Goal: Task Accomplishment & Management: Complete application form

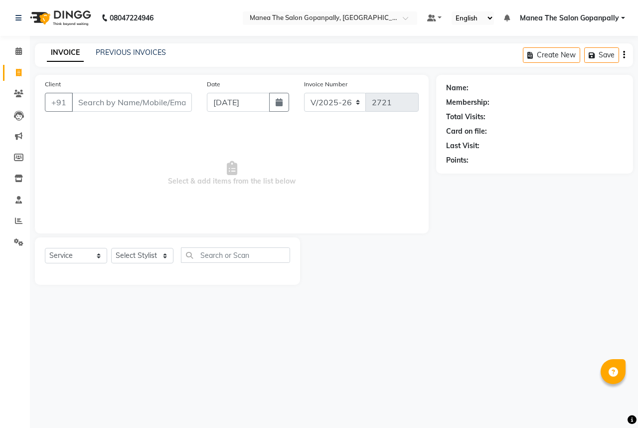
select select "7027"
select select "service"
click at [151, 109] on input "Client" at bounding box center [132, 102] width 120 height 19
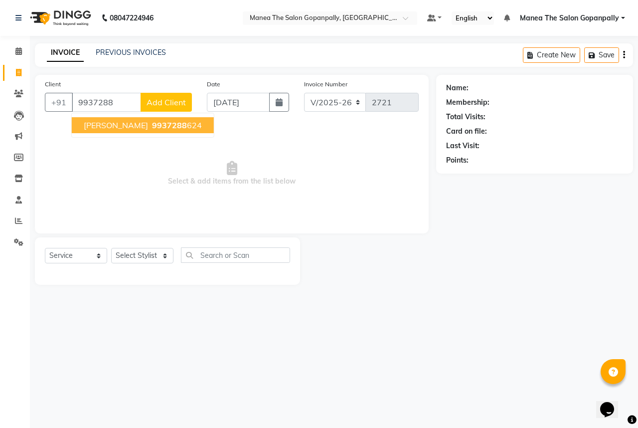
click at [172, 121] on span "9937288" at bounding box center [169, 125] width 35 height 10
type input "9937288624"
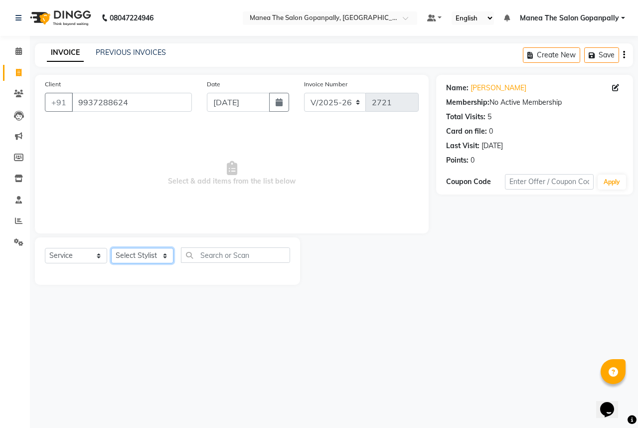
click at [138, 255] on select "Select Stylist anas [PERSON_NAME] [PERSON_NAME] [PERSON_NAME] sameer [PERSON_NA…" at bounding box center [142, 255] width 62 height 15
select select "57882"
click at [111, 248] on select "Select Stylist anas [PERSON_NAME] [PERSON_NAME] [PERSON_NAME] sameer [PERSON_NA…" at bounding box center [142, 255] width 62 height 15
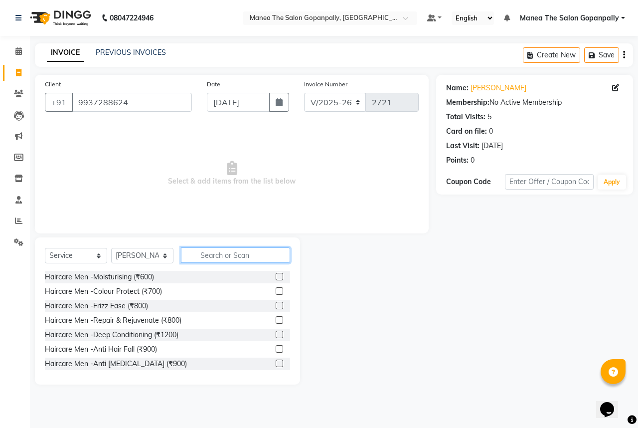
click at [209, 256] on input "text" at bounding box center [235, 254] width 109 height 15
type input "cut"
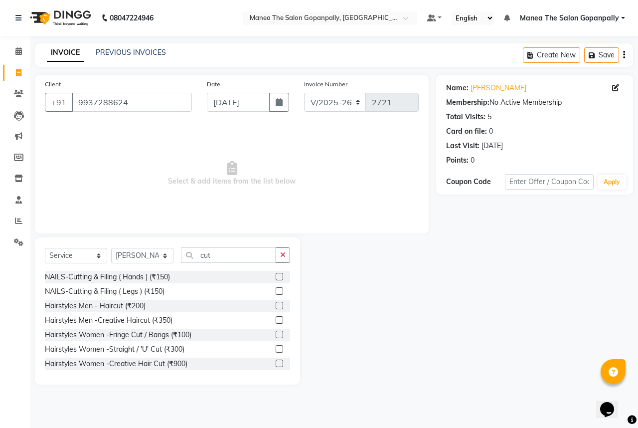
click at [276, 304] on label at bounding box center [279, 305] width 7 height 7
click at [276, 304] on input "checkbox" at bounding box center [279, 306] width 6 height 6
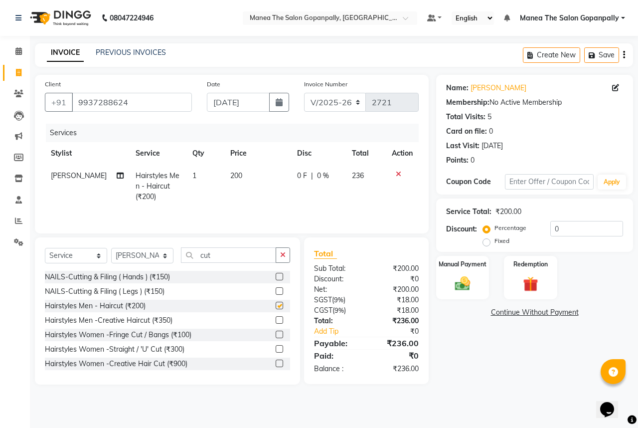
checkbox input "false"
click at [470, 286] on img at bounding box center [463, 283] width 26 height 18
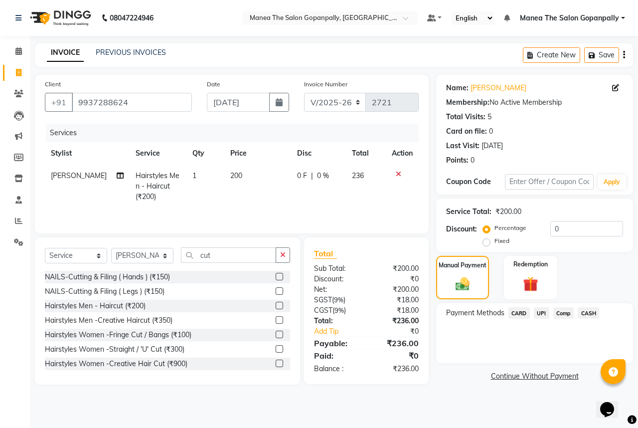
click at [541, 313] on span "UPI" at bounding box center [541, 312] width 15 height 11
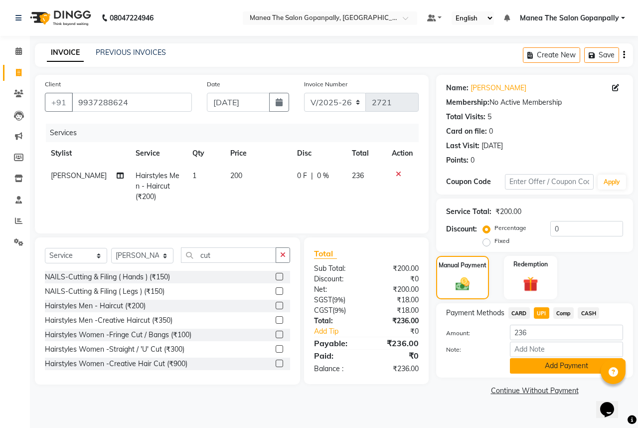
click at [575, 366] on button "Add Payment" at bounding box center [566, 365] width 113 height 15
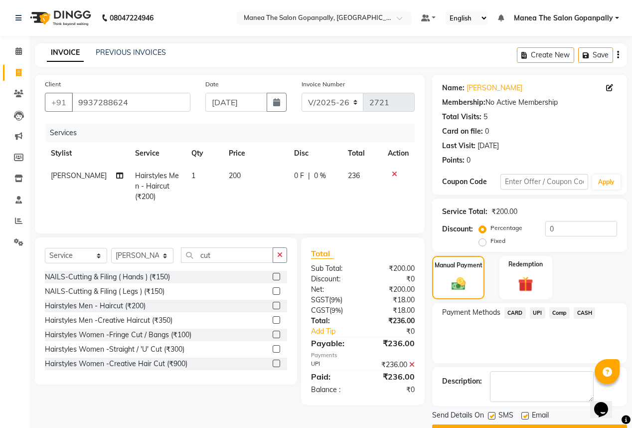
click at [525, 414] on label at bounding box center [524, 415] width 7 height 7
click at [525, 414] on input "checkbox" at bounding box center [524, 416] width 6 height 6
checkbox input "false"
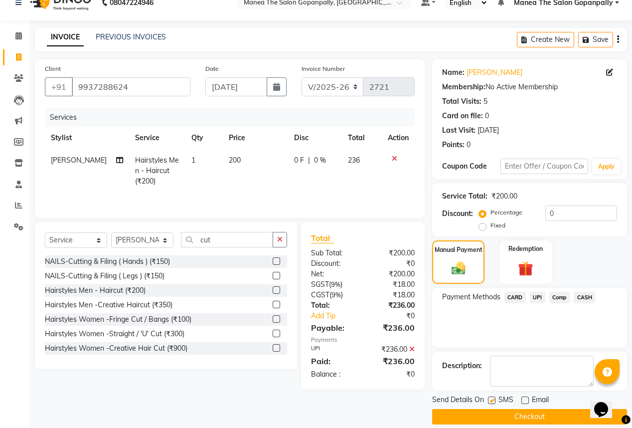
scroll to position [26, 0]
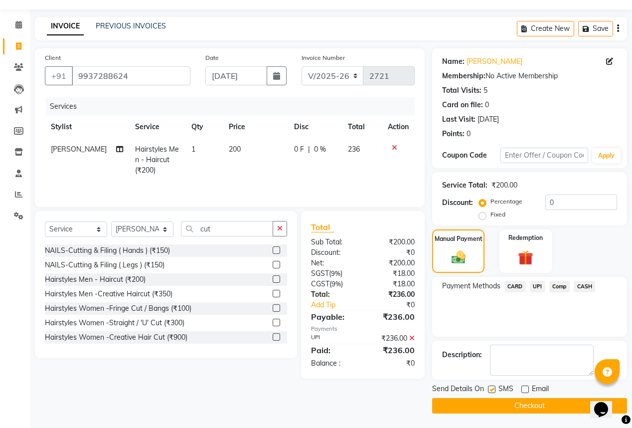
click at [530, 405] on button "Checkout" at bounding box center [529, 405] width 195 height 15
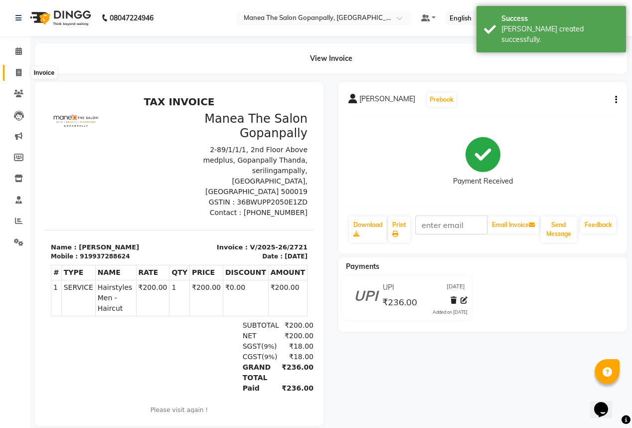
click at [16, 72] on icon at bounding box center [18, 72] width 5 height 7
select select "7027"
select select "service"
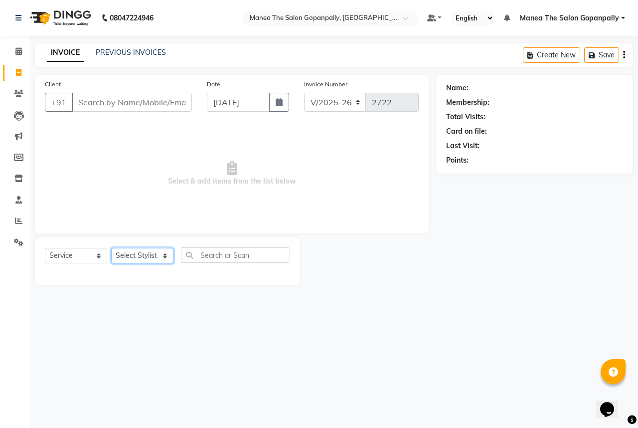
click at [137, 262] on select "Select Stylist anas [PERSON_NAME] [PERSON_NAME] [PERSON_NAME] sameer [PERSON_NA…" at bounding box center [142, 255] width 62 height 15
select select "90389"
click at [111, 248] on select "Select Stylist anas [PERSON_NAME] [PERSON_NAME] [PERSON_NAME] sameer [PERSON_NA…" at bounding box center [142, 255] width 62 height 15
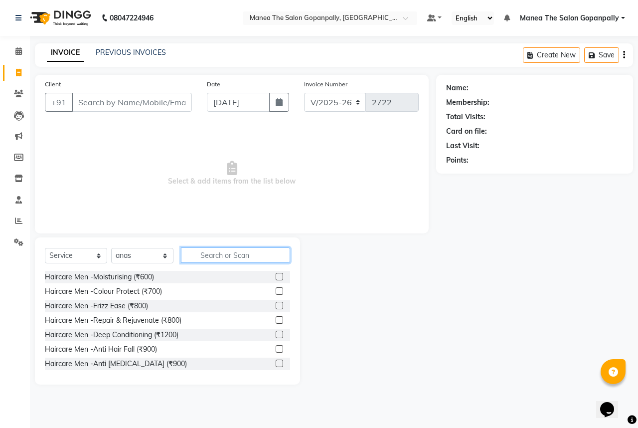
click at [226, 256] on input "text" at bounding box center [235, 254] width 109 height 15
type input "cut"
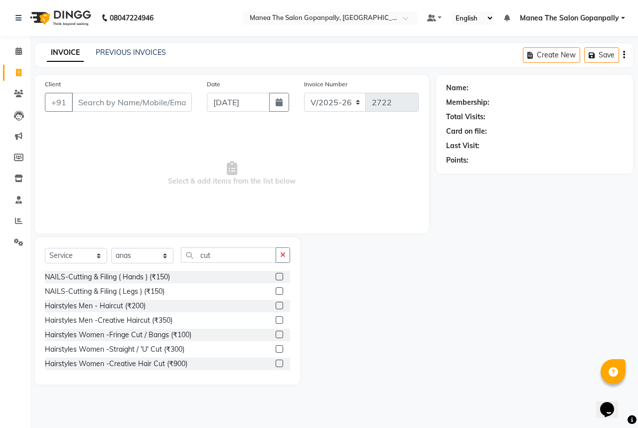
drag, startPoint x: 273, startPoint y: 305, endPoint x: 269, endPoint y: 295, distance: 10.6
click at [276, 305] on label at bounding box center [279, 305] width 7 height 7
click at [276, 305] on input "checkbox" at bounding box center [279, 306] width 6 height 6
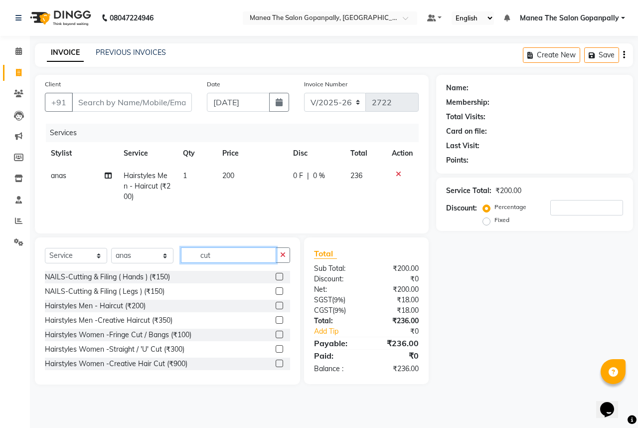
checkbox input "false"
click at [240, 251] on input "cut" at bounding box center [228, 254] width 95 height 15
type input "c"
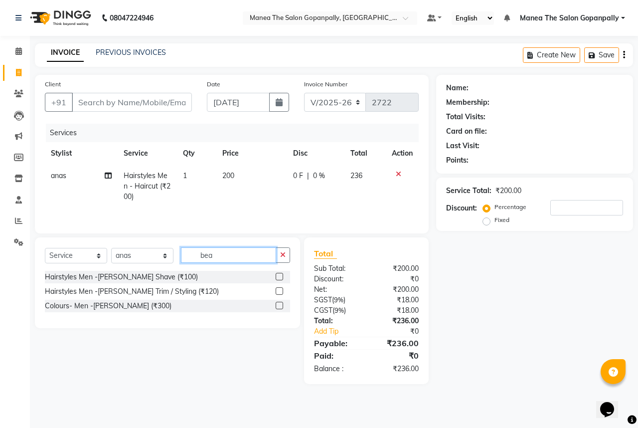
type input "bea"
click at [279, 292] on label at bounding box center [279, 290] width 7 height 7
click at [279, 292] on input "checkbox" at bounding box center [279, 291] width 6 height 6
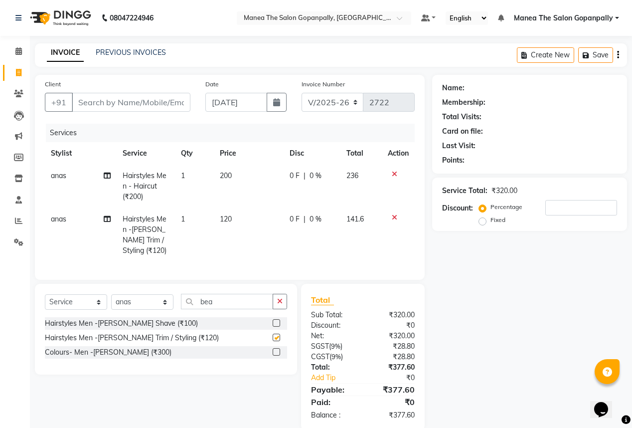
checkbox input "false"
click at [150, 99] on input "Client" at bounding box center [131, 102] width 119 height 19
type input "9"
type input "0"
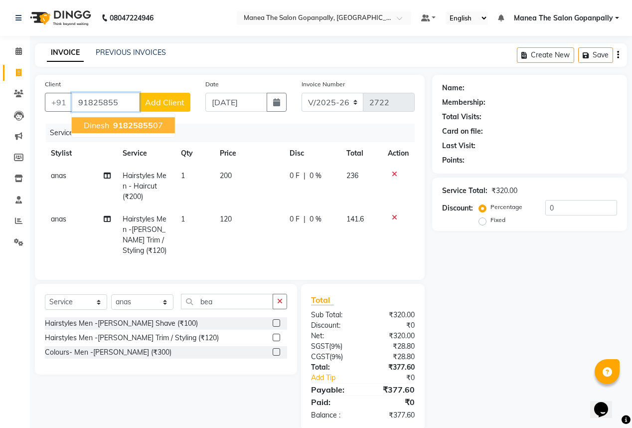
click at [153, 130] on button "dinesh 91825855 07" at bounding box center [123, 125] width 103 height 16
type input "9182585507"
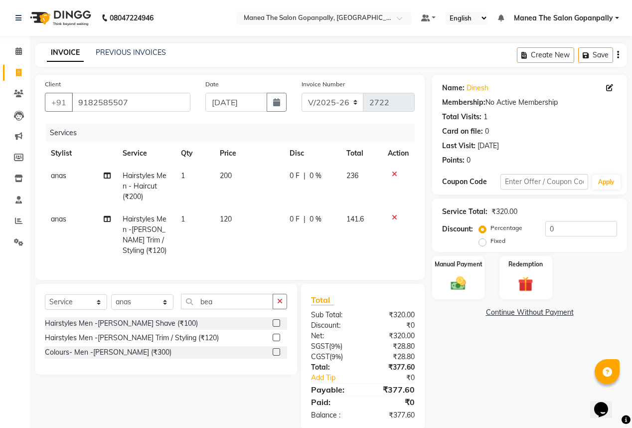
scroll to position [23, 0]
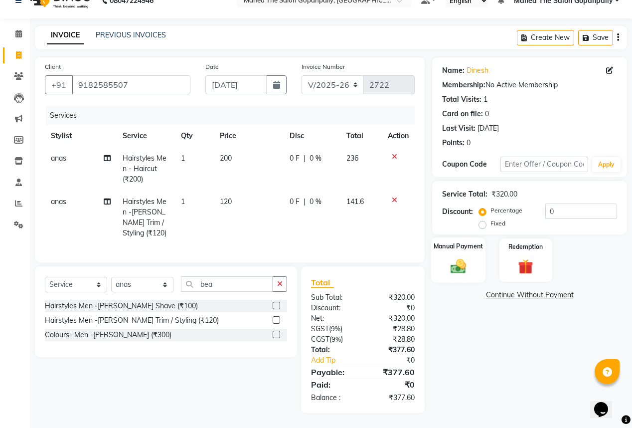
click at [465, 257] on img at bounding box center [458, 266] width 25 height 18
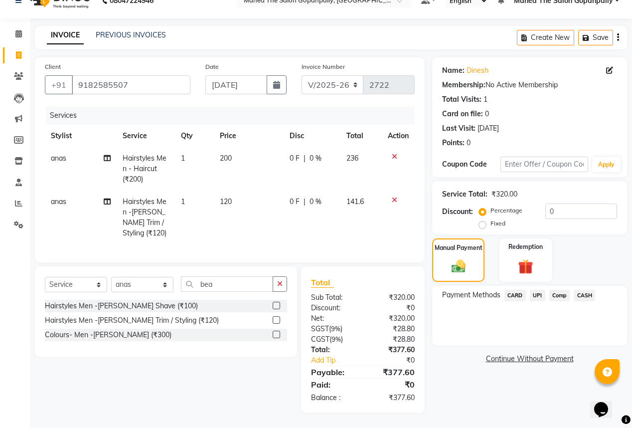
click at [542, 290] on span "UPI" at bounding box center [537, 295] width 15 height 11
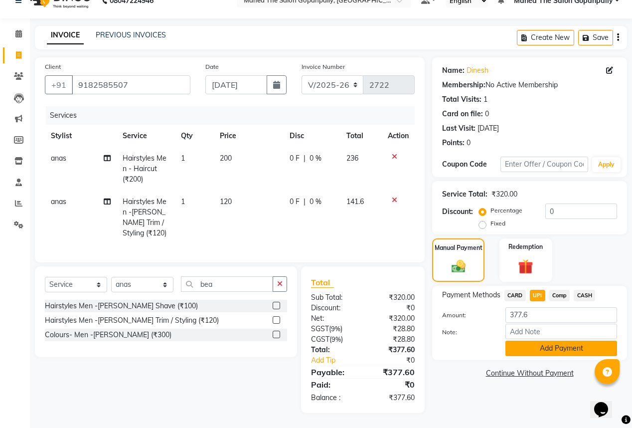
click at [555, 342] on button "Add Payment" at bounding box center [562, 348] width 112 height 15
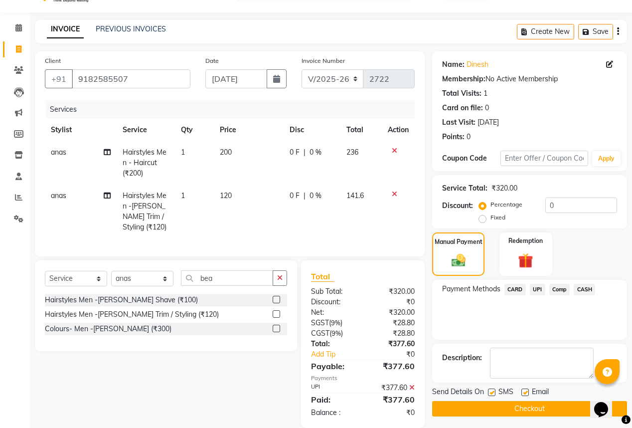
click at [523, 390] on label at bounding box center [524, 391] width 7 height 7
click at [523, 390] on input "checkbox" at bounding box center [524, 392] width 6 height 6
checkbox input "false"
click at [491, 391] on label at bounding box center [491, 391] width 7 height 7
click at [491, 391] on input "checkbox" at bounding box center [491, 392] width 6 height 6
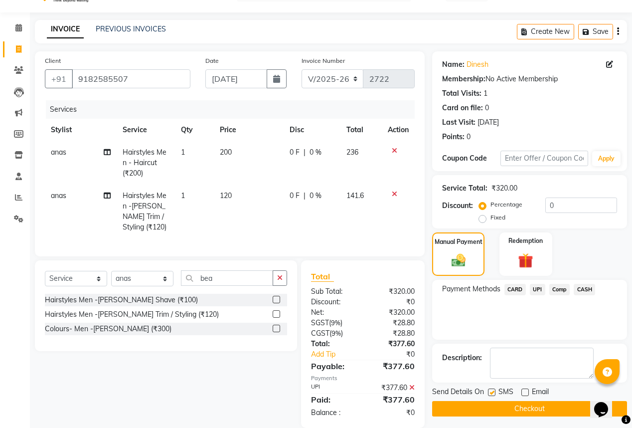
checkbox input "false"
click at [515, 408] on button "Checkout" at bounding box center [529, 408] width 195 height 15
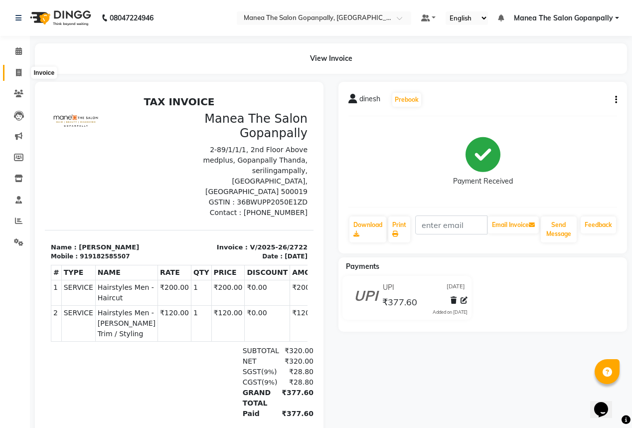
click at [17, 74] on icon at bounding box center [18, 72] width 5 height 7
select select "7027"
select select "service"
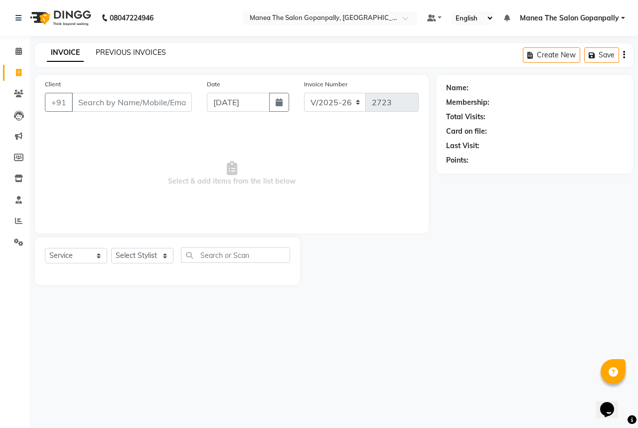
click at [116, 50] on link "PREVIOUS INVOICES" at bounding box center [131, 52] width 70 height 9
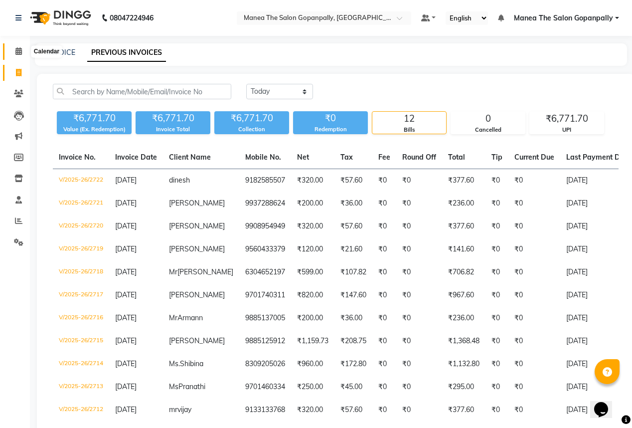
click at [14, 47] on span at bounding box center [18, 51] width 17 height 11
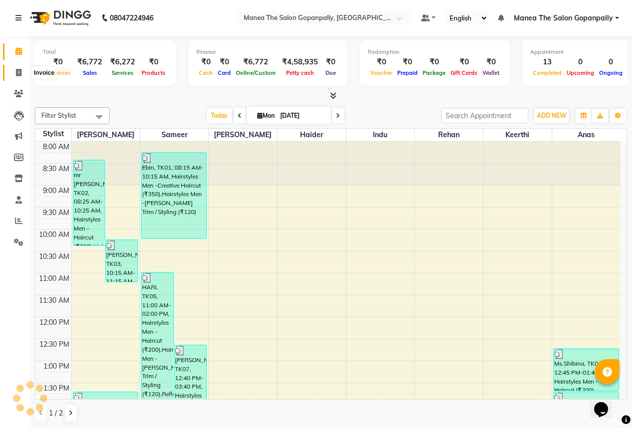
click at [17, 69] on icon at bounding box center [18, 72] width 5 height 7
select select "service"
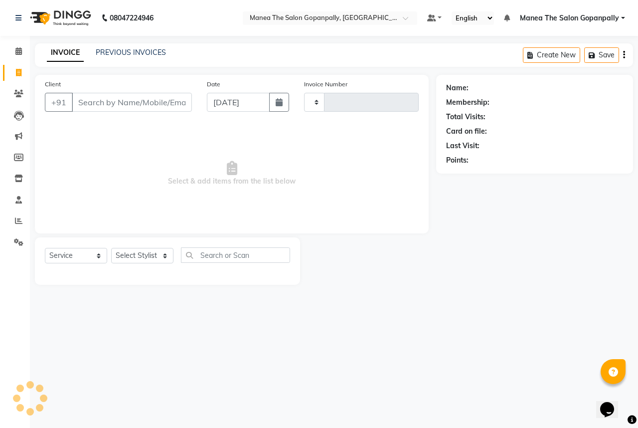
type input "2723"
select select "7027"
click at [158, 258] on select "Select Stylist anas [PERSON_NAME] [PERSON_NAME] [PERSON_NAME] sameer [PERSON_NA…" at bounding box center [142, 255] width 62 height 15
select select "86049"
click at [111, 248] on select "Select Stylist anas [PERSON_NAME] [PERSON_NAME] [PERSON_NAME] sameer [PERSON_NA…" at bounding box center [142, 255] width 62 height 15
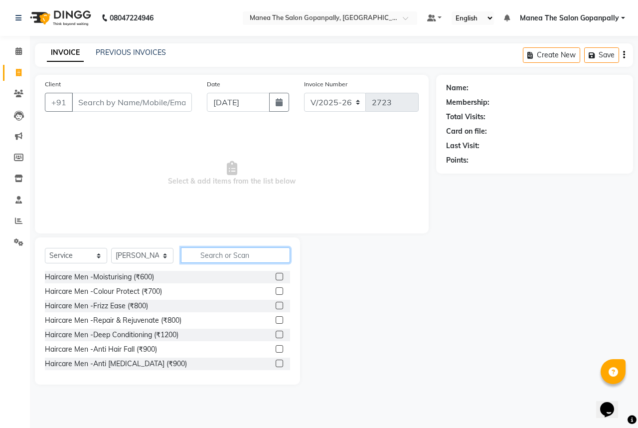
click at [237, 256] on input "text" at bounding box center [235, 254] width 109 height 15
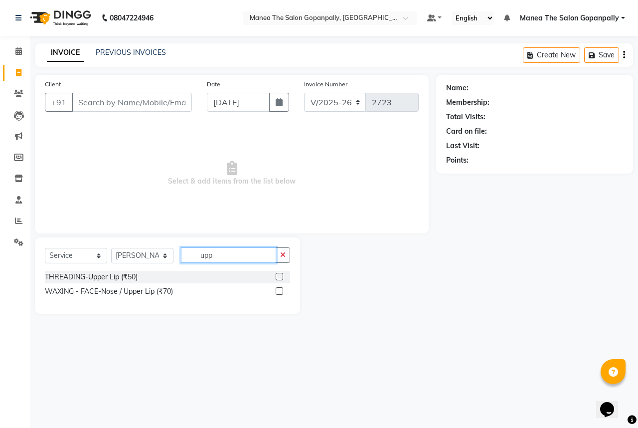
type input "upp"
click at [279, 277] on label at bounding box center [279, 276] width 7 height 7
click at [279, 277] on input "checkbox" at bounding box center [279, 277] width 6 height 6
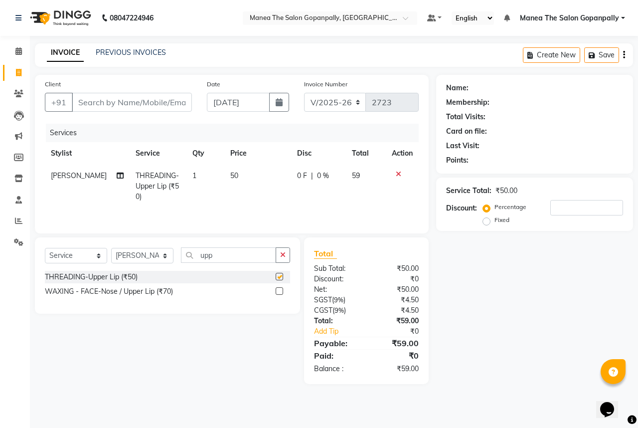
checkbox input "false"
click at [165, 103] on input "Client" at bounding box center [132, 102] width 120 height 19
type input "a"
type input "0"
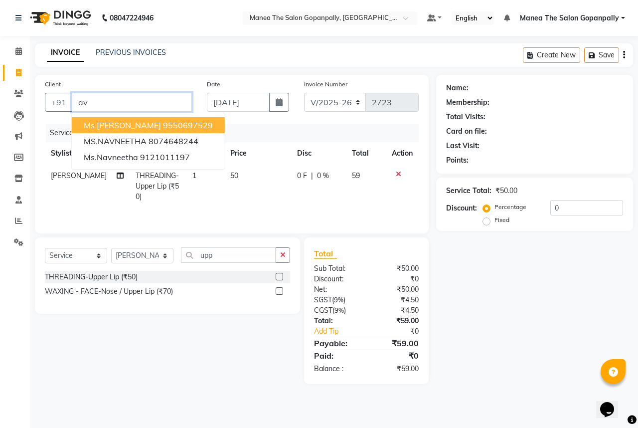
type input "a"
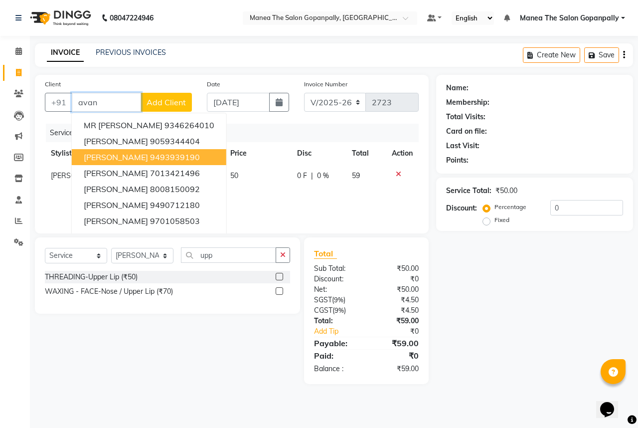
click at [150, 160] on ngb-highlight "9493939190" at bounding box center [175, 157] width 50 height 10
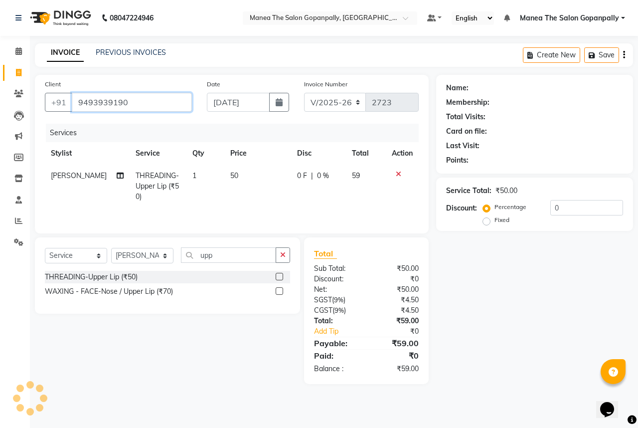
type input "9493939190"
select select "1: Object"
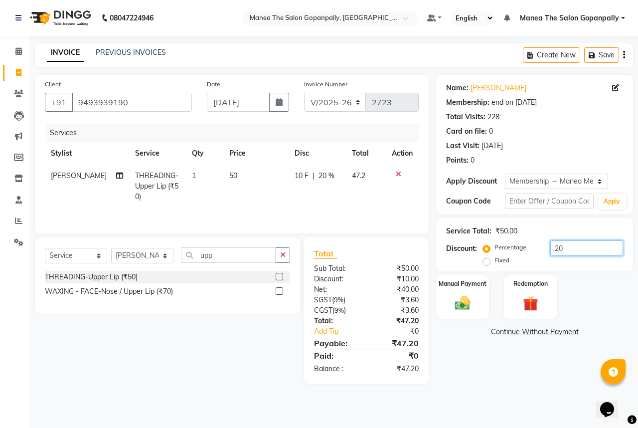
click at [600, 247] on input "20" at bounding box center [586, 247] width 73 height 15
type input "2"
drag, startPoint x: 459, startPoint y: 301, endPoint x: 469, endPoint y: 318, distance: 19.7
click at [460, 302] on img at bounding box center [463, 303] width 26 height 18
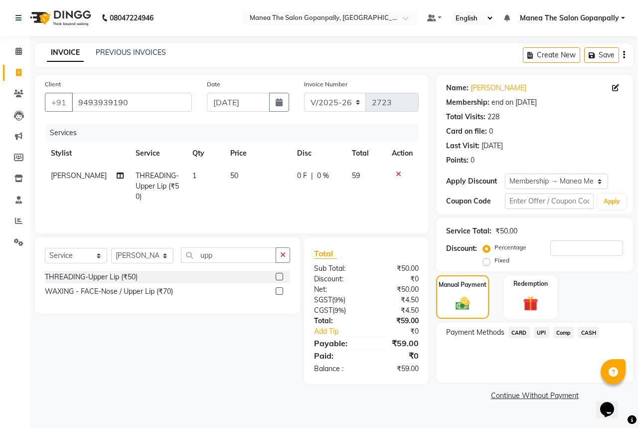
click at [537, 329] on span "UPI" at bounding box center [541, 332] width 15 height 11
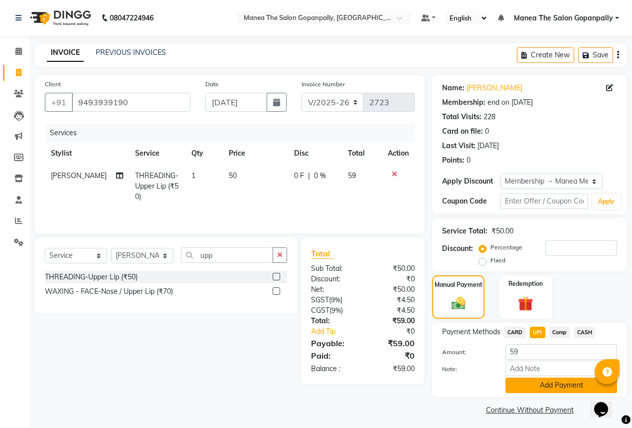
click at [528, 385] on button "Add Payment" at bounding box center [562, 384] width 112 height 15
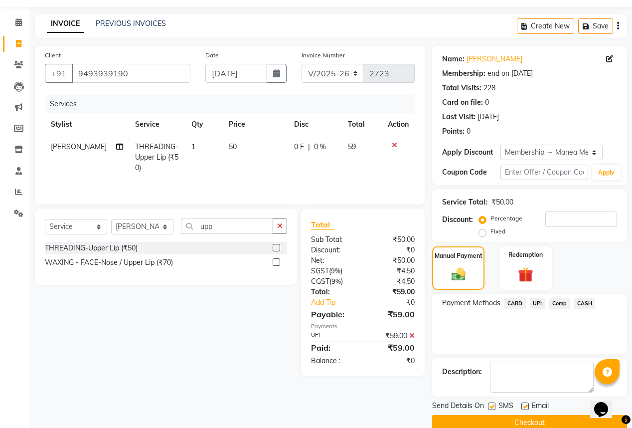
scroll to position [46, 0]
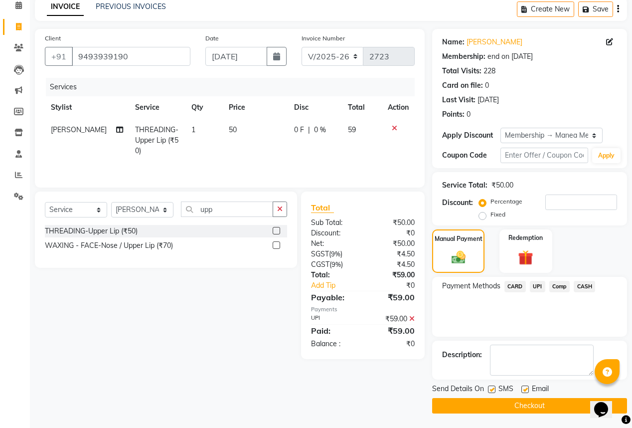
click at [522, 387] on label at bounding box center [524, 388] width 7 height 7
click at [522, 387] on input "checkbox" at bounding box center [524, 389] width 6 height 6
checkbox input "false"
drag, startPoint x: 491, startPoint y: 387, endPoint x: 501, endPoint y: 396, distance: 13.0
click at [493, 391] on label at bounding box center [491, 388] width 7 height 7
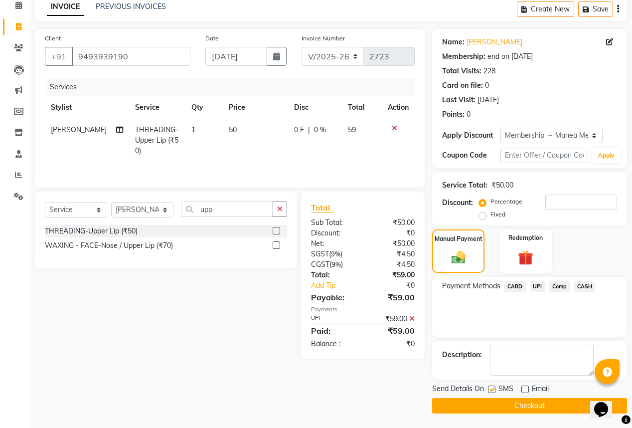
click at [493, 391] on input "checkbox" at bounding box center [491, 389] width 6 height 6
checkbox input "false"
click at [512, 402] on button "Checkout" at bounding box center [529, 405] width 195 height 15
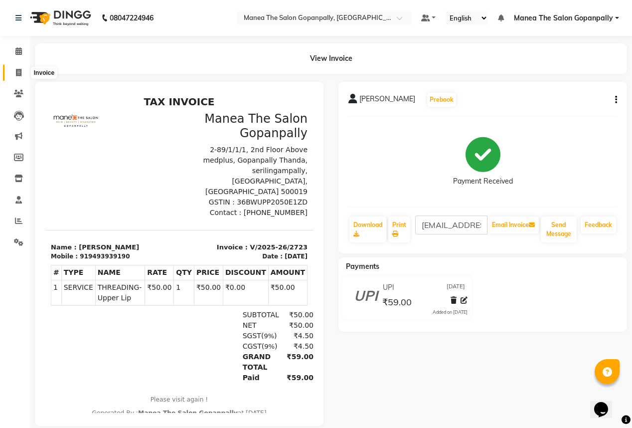
click at [17, 71] on icon at bounding box center [18, 72] width 5 height 7
select select "7027"
select select "service"
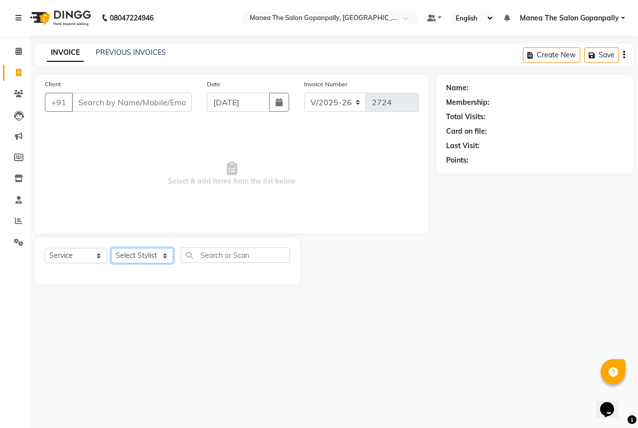
click at [153, 258] on select "Select Stylist anas [PERSON_NAME] [PERSON_NAME] [PERSON_NAME] sameer [PERSON_NA…" at bounding box center [142, 255] width 62 height 15
select select "90389"
click at [111, 248] on select "Select Stylist anas [PERSON_NAME] [PERSON_NAME] [PERSON_NAME] sameer [PERSON_NA…" at bounding box center [142, 255] width 62 height 15
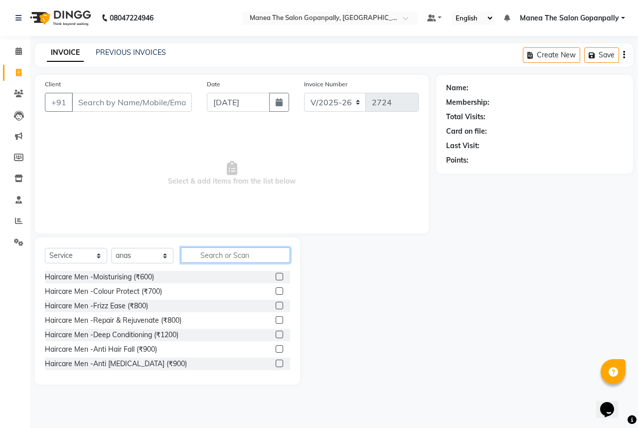
click at [235, 256] on input "text" at bounding box center [235, 254] width 109 height 15
type input "cut"
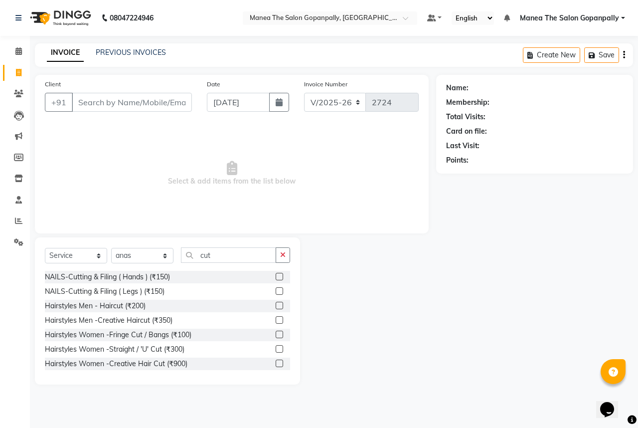
drag, startPoint x: 275, startPoint y: 305, endPoint x: 239, endPoint y: 265, distance: 53.7
click at [276, 305] on label at bounding box center [279, 305] width 7 height 7
click at [276, 305] on input "checkbox" at bounding box center [279, 306] width 6 height 6
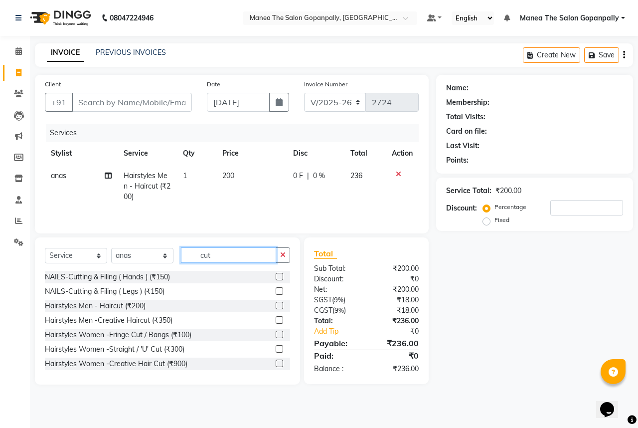
checkbox input "false"
click at [232, 250] on input "cut" at bounding box center [228, 254] width 95 height 15
type input "c"
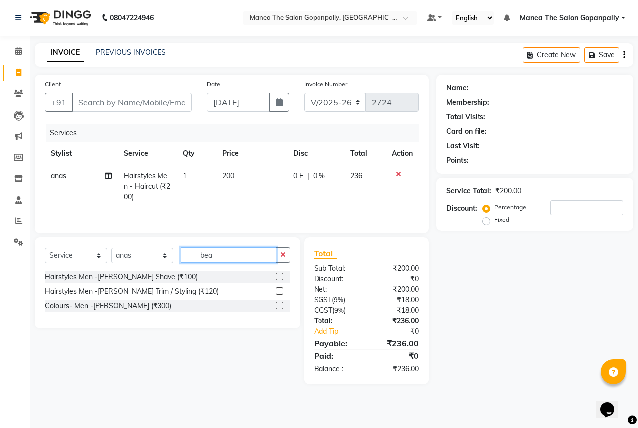
click at [261, 262] on input "bea" at bounding box center [228, 254] width 95 height 15
type input "b"
type input "sha"
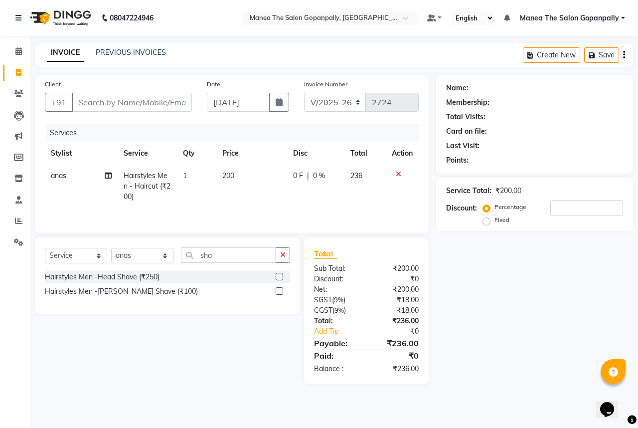
click at [280, 291] on label at bounding box center [279, 290] width 7 height 7
click at [280, 291] on input "checkbox" at bounding box center [279, 291] width 6 height 6
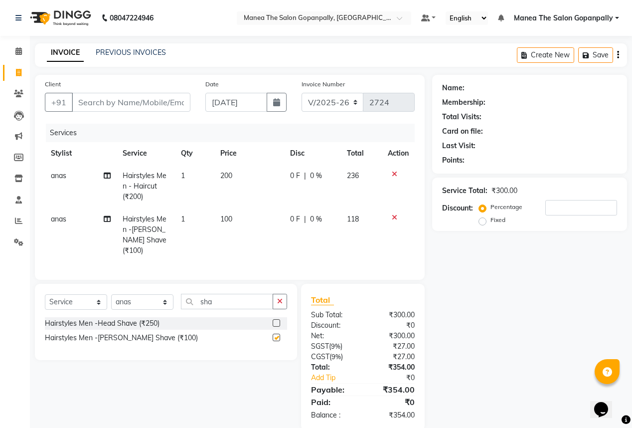
checkbox input "false"
click at [174, 104] on input "Client" at bounding box center [131, 102] width 119 height 19
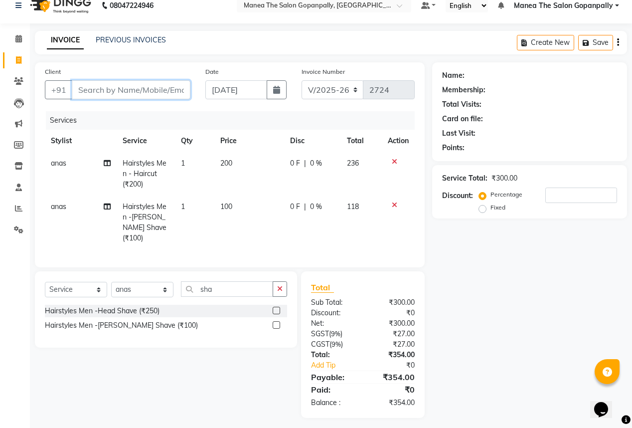
scroll to position [13, 0]
type input "a"
type input "0"
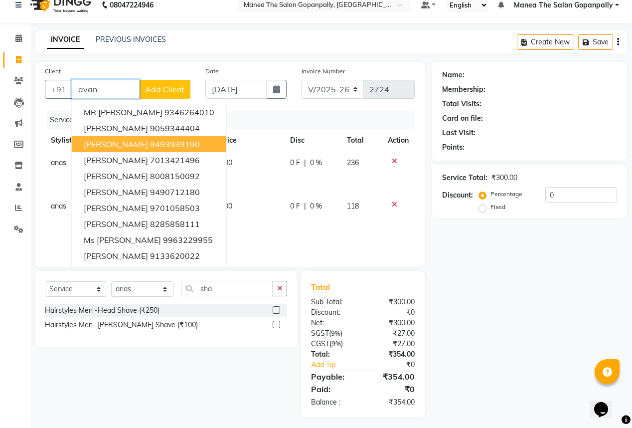
click at [154, 148] on ngb-highlight "9493939190" at bounding box center [175, 144] width 50 height 10
type input "9493939190"
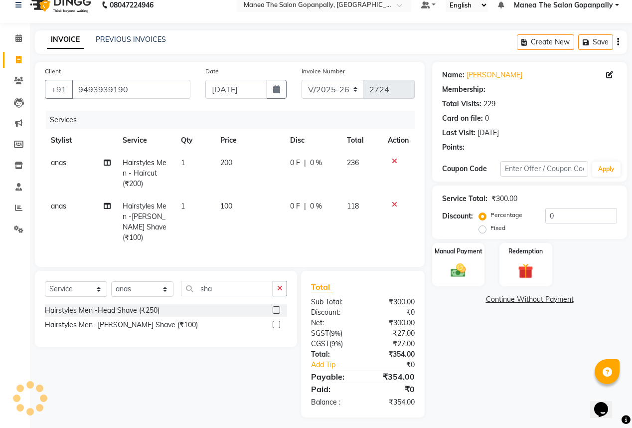
select select "1: Object"
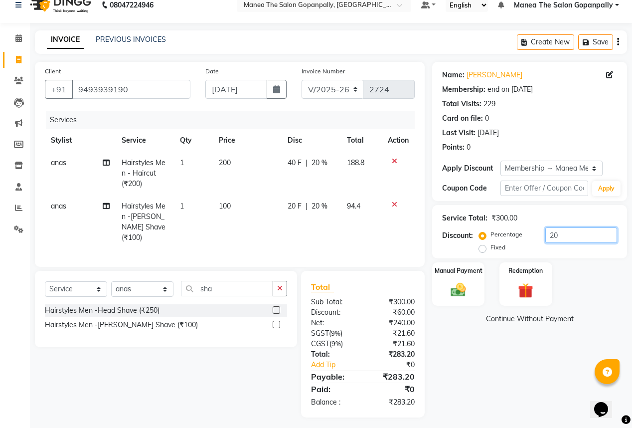
click at [593, 237] on input "20" at bounding box center [581, 234] width 72 height 15
type input "2"
click at [459, 287] on img at bounding box center [458, 290] width 25 height 18
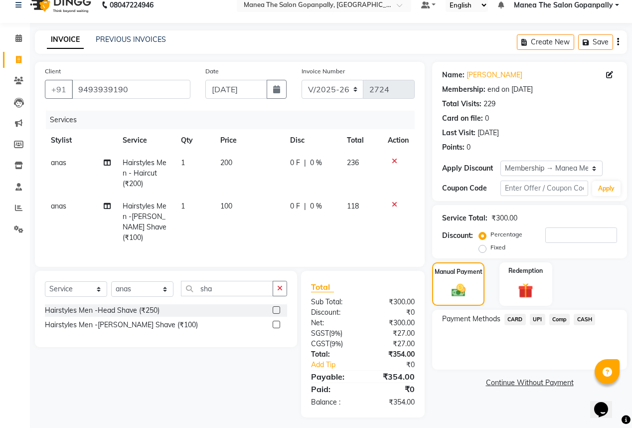
click at [536, 321] on span "UPI" at bounding box center [537, 319] width 15 height 11
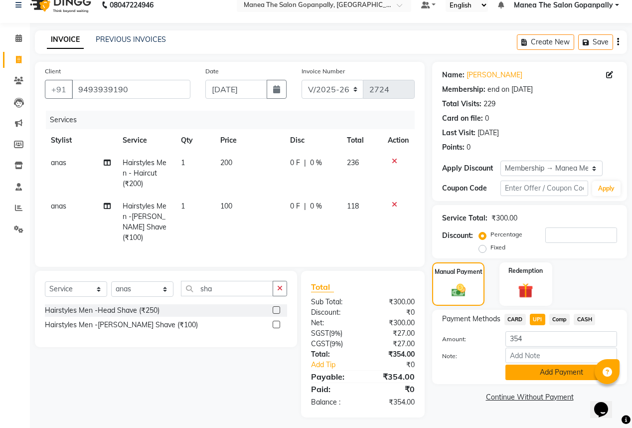
click at [545, 374] on button "Add Payment" at bounding box center [562, 371] width 112 height 15
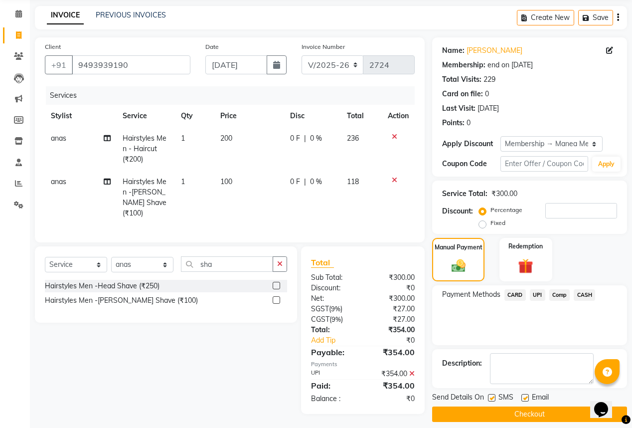
scroll to position [46, 0]
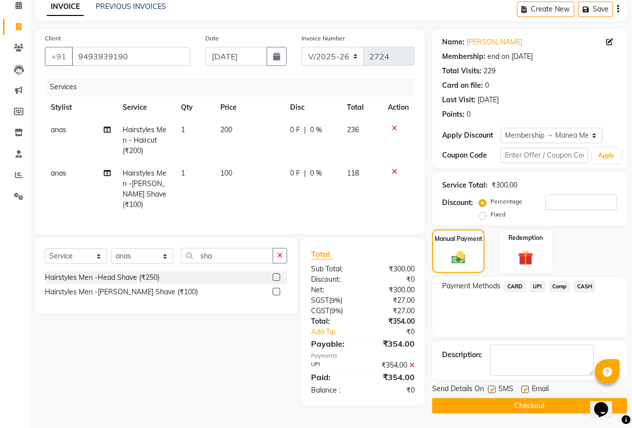
click at [524, 389] on label at bounding box center [524, 388] width 7 height 7
click at [524, 389] on input "checkbox" at bounding box center [524, 389] width 6 height 6
checkbox input "false"
click at [494, 389] on label at bounding box center [491, 388] width 7 height 7
click at [494, 389] on input "checkbox" at bounding box center [491, 389] width 6 height 6
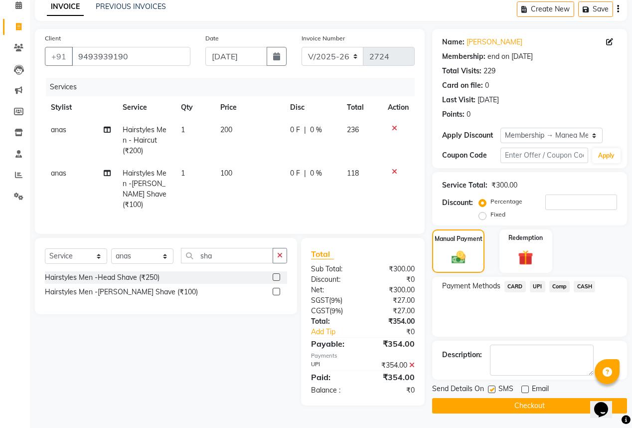
checkbox input "false"
click at [525, 405] on button "Checkout" at bounding box center [529, 405] width 195 height 15
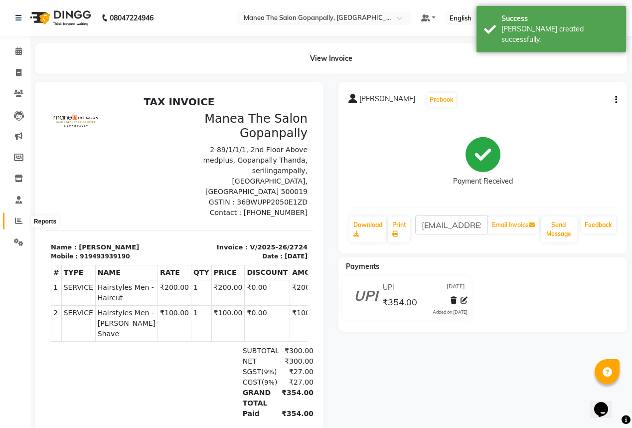
click at [17, 218] on icon at bounding box center [18, 220] width 7 height 7
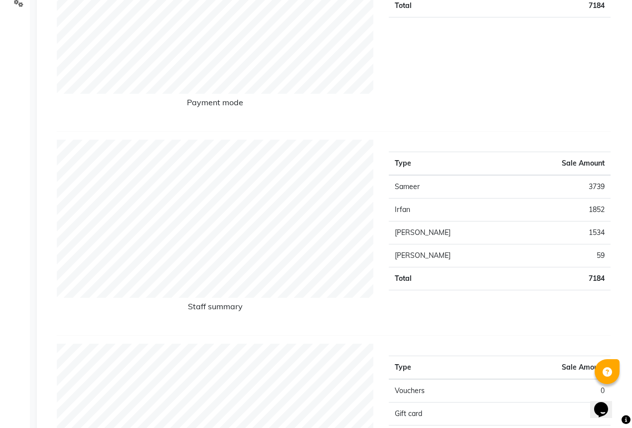
scroll to position [239, 0]
